Goal: Check status: Check status

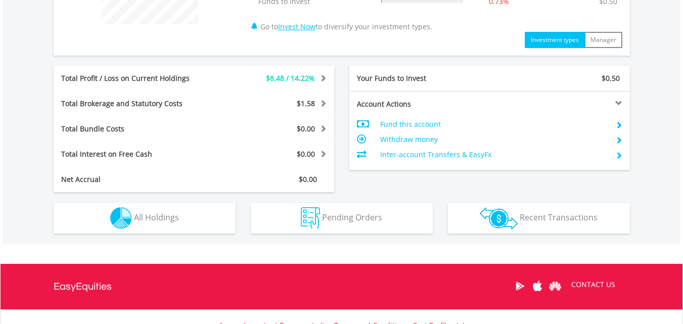
scroll to position [481, 0]
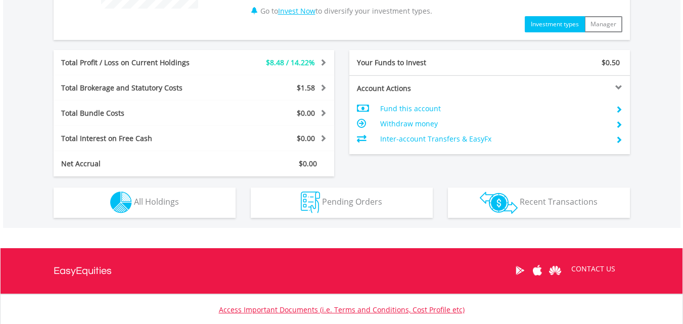
drag, startPoint x: 690, startPoint y: 80, endPoint x: 689, endPoint y: 263, distance: 182.5
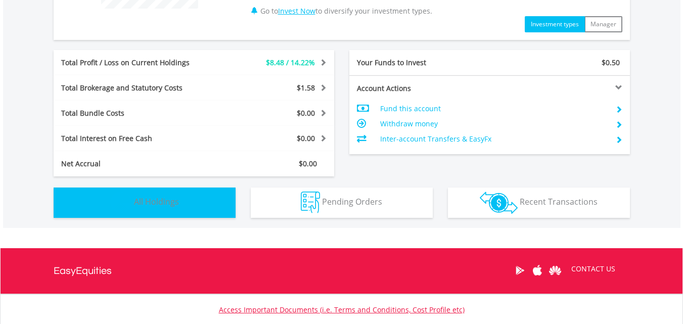
click at [155, 198] on span "All Holdings" at bounding box center [156, 201] width 45 height 11
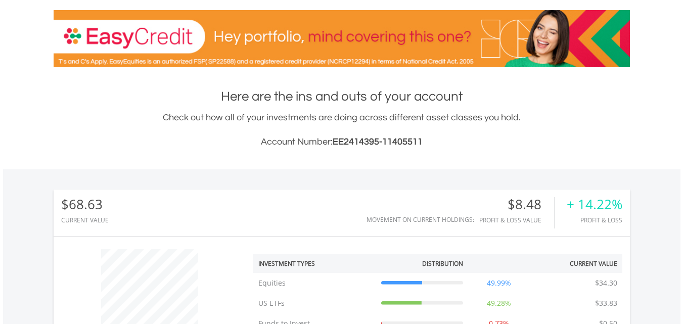
scroll to position [0, 0]
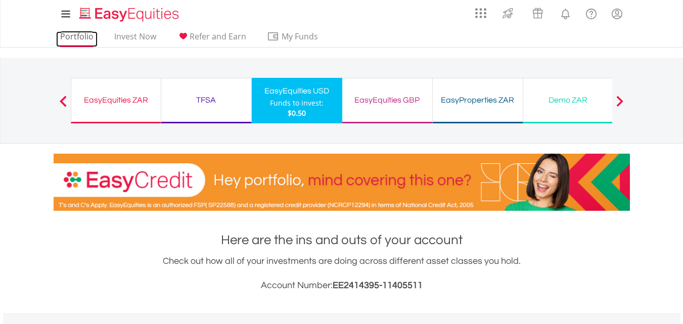
click at [70, 38] on link "Portfolio" at bounding box center [76, 39] width 41 height 16
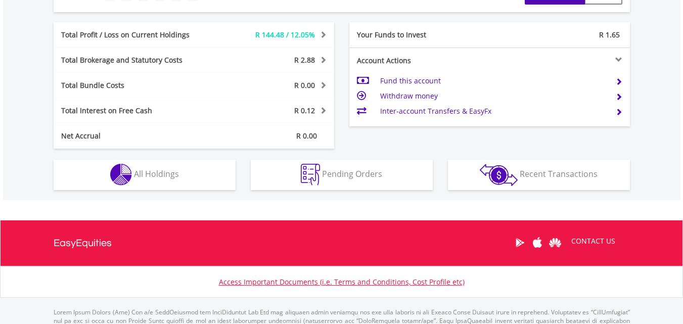
scroll to position [501, 0]
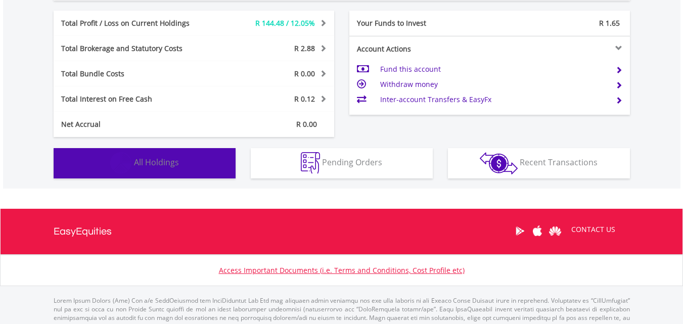
click at [188, 171] on button "Holdings All Holdings" at bounding box center [145, 163] width 182 height 30
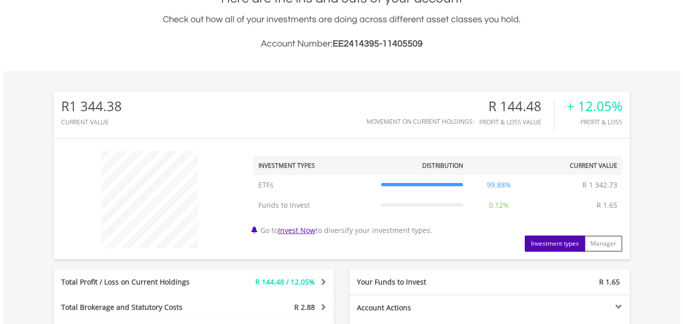
scroll to position [0, 0]
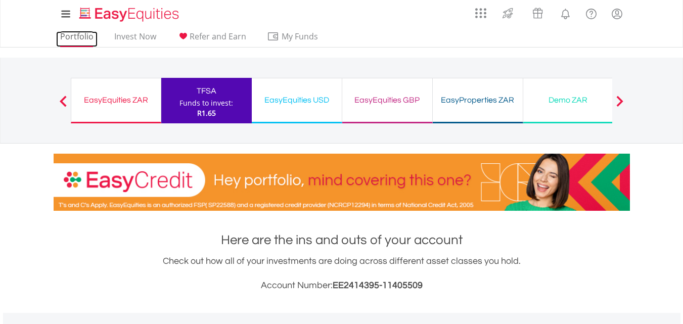
click at [74, 36] on link "Portfolio" at bounding box center [76, 39] width 41 height 16
